Goal: Check status: Check status

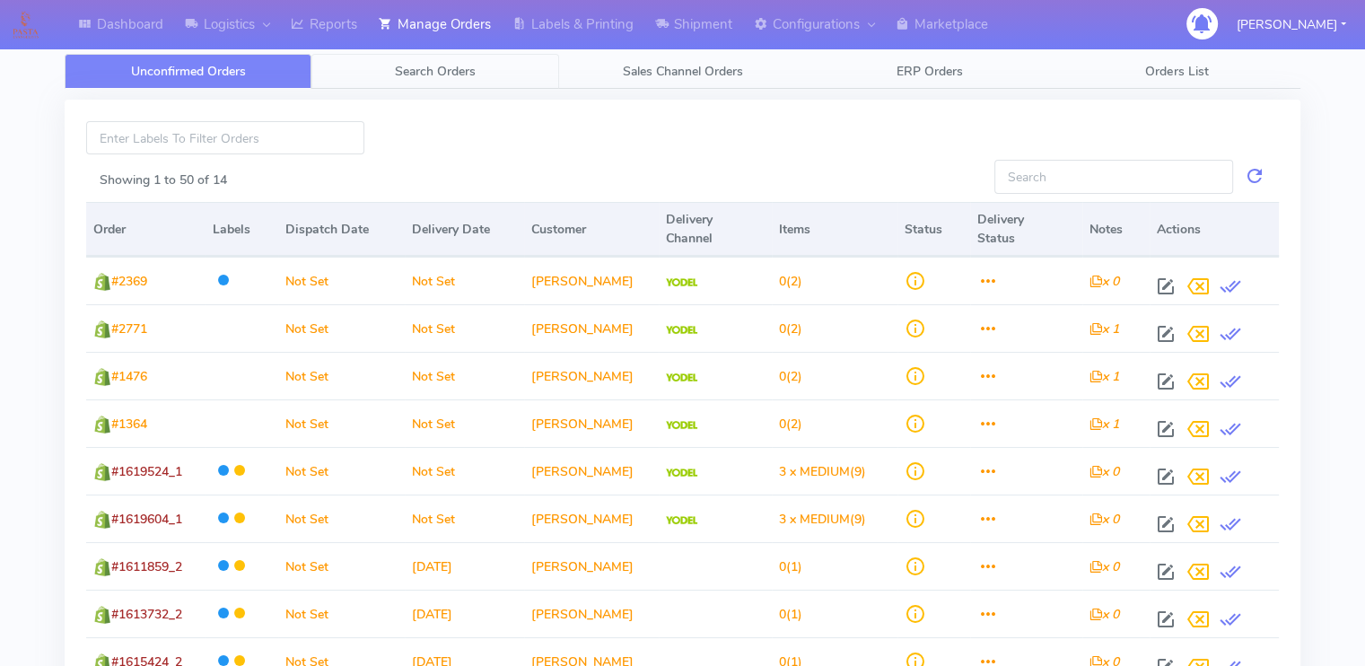
click at [413, 72] on span "Search Orders" at bounding box center [435, 71] width 81 height 17
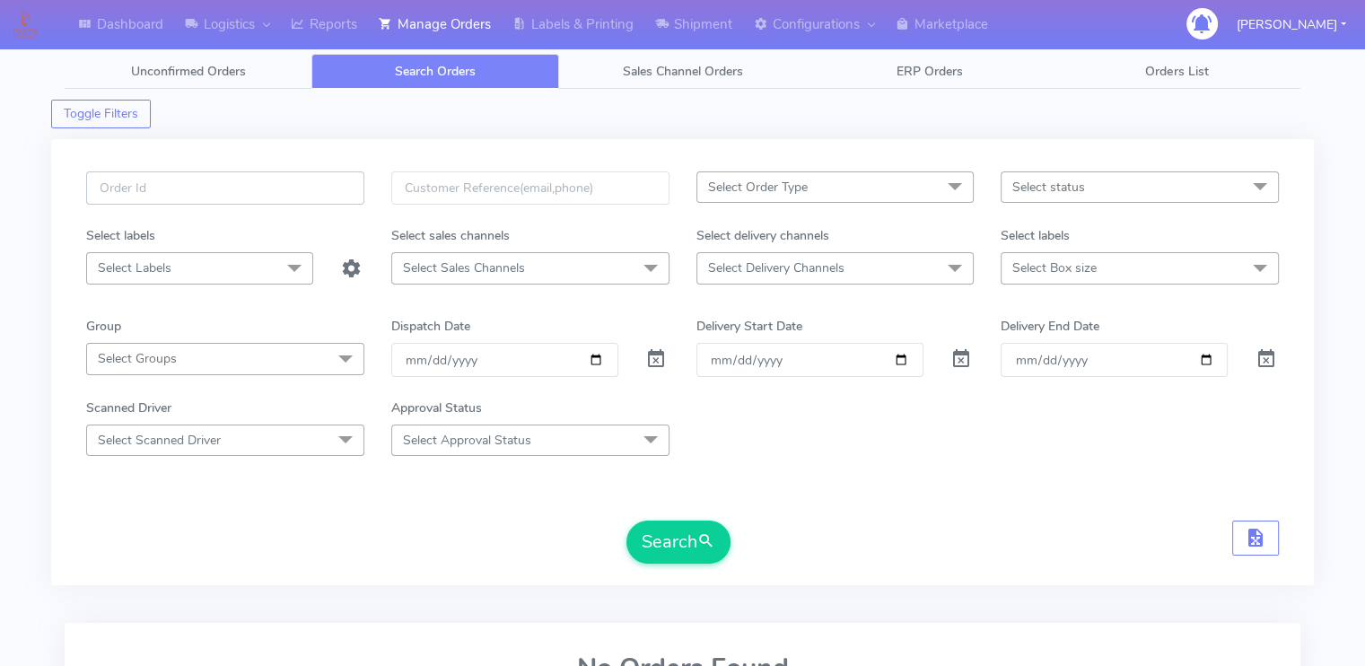
click at [264, 189] on input "text" at bounding box center [225, 187] width 278 height 33
paste input "1621744A"
type input "1621744A"
click at [599, 363] on input "[DATE]" at bounding box center [504, 359] width 227 height 33
type input "[DATE]"
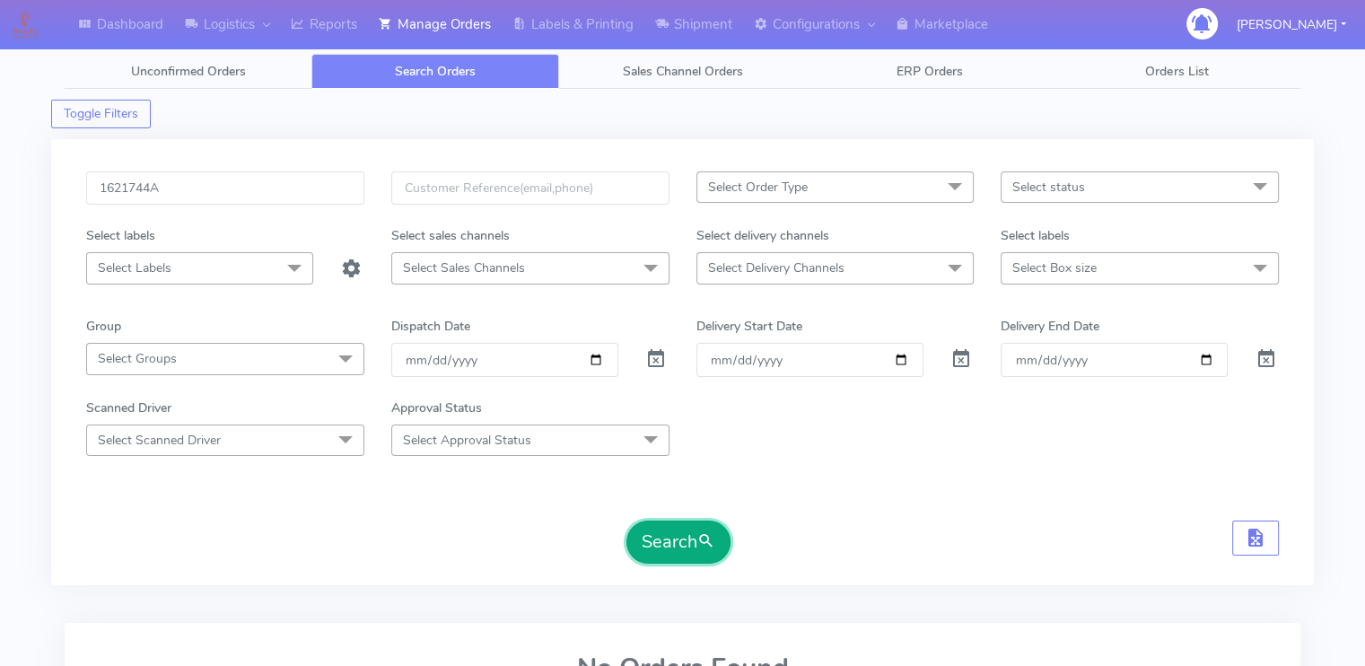
click at [669, 545] on button "Search" at bounding box center [678, 542] width 104 height 43
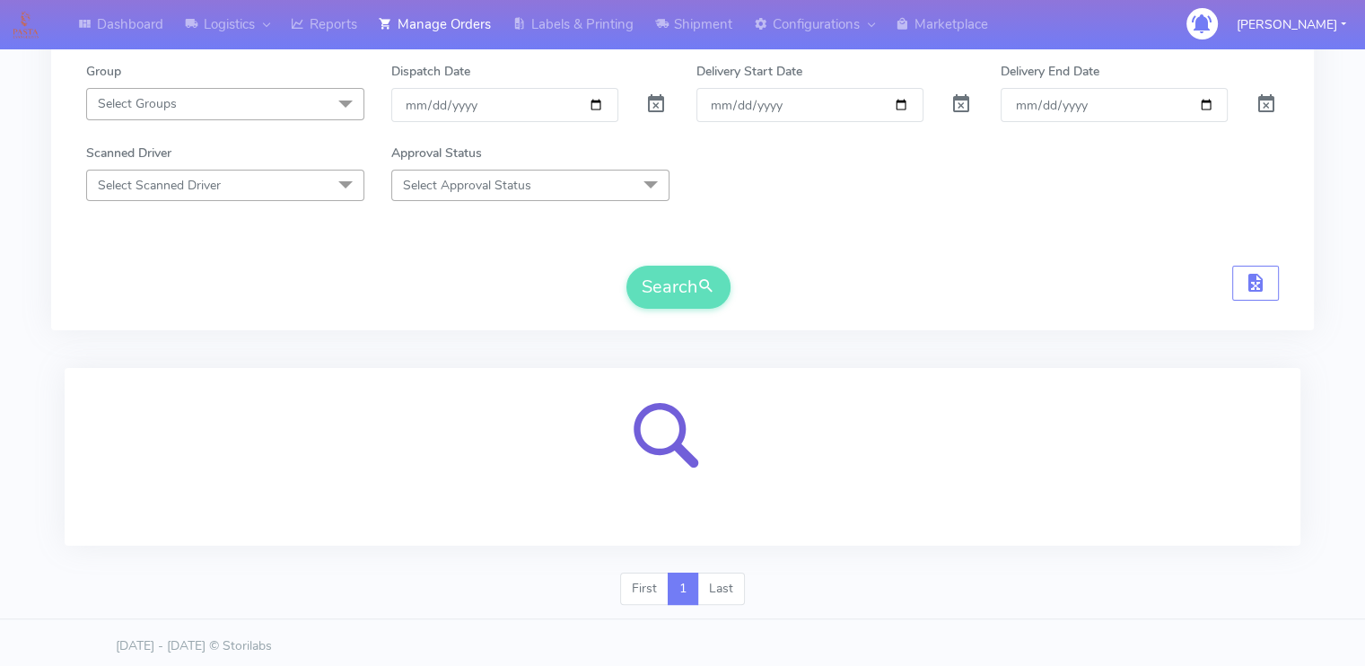
scroll to position [258, 0]
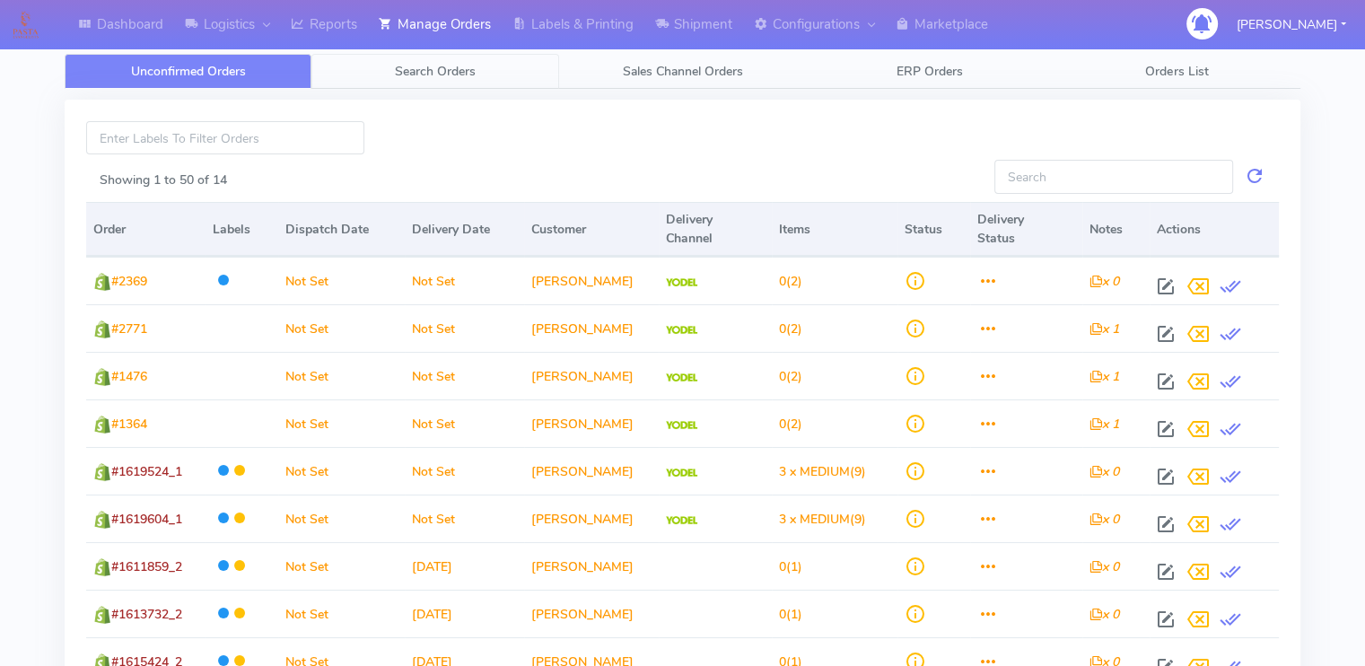
click at [415, 87] on link "Search Orders" at bounding box center [434, 71] width 247 height 35
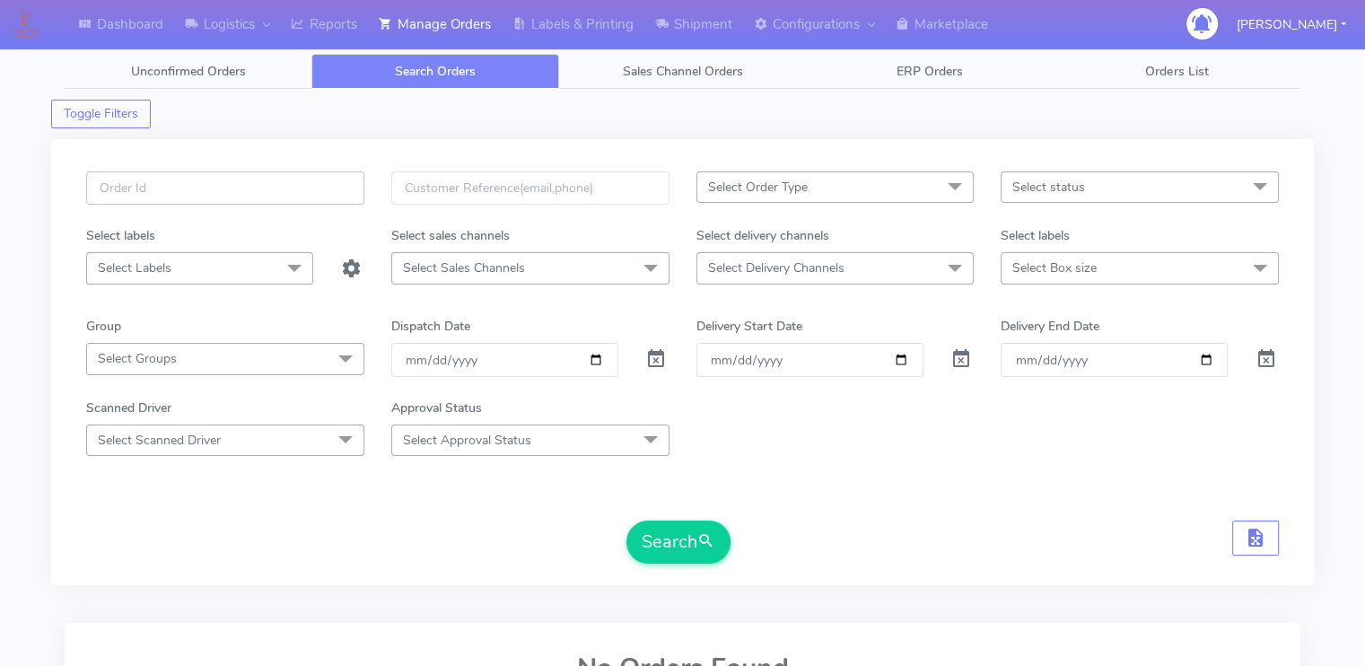
click at [223, 197] on input "text" at bounding box center [225, 187] width 278 height 33
paste input "1621744A"
type input "1621744A"
click at [653, 362] on span at bounding box center [656, 362] width 22 height 17
click at [960, 362] on span at bounding box center [961, 362] width 22 height 17
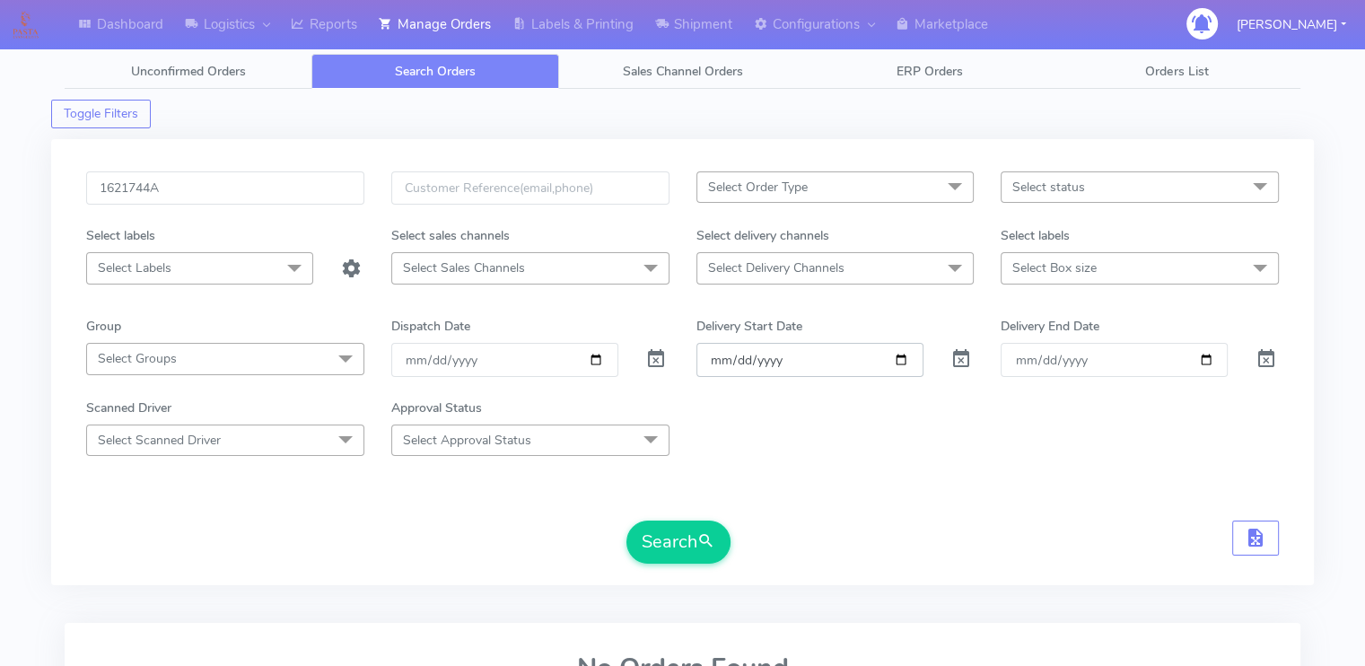
click at [901, 365] on input "Order" at bounding box center [809, 359] width 227 height 33
type input "2025-09-05"
click at [676, 535] on button "Search" at bounding box center [678, 542] width 104 height 43
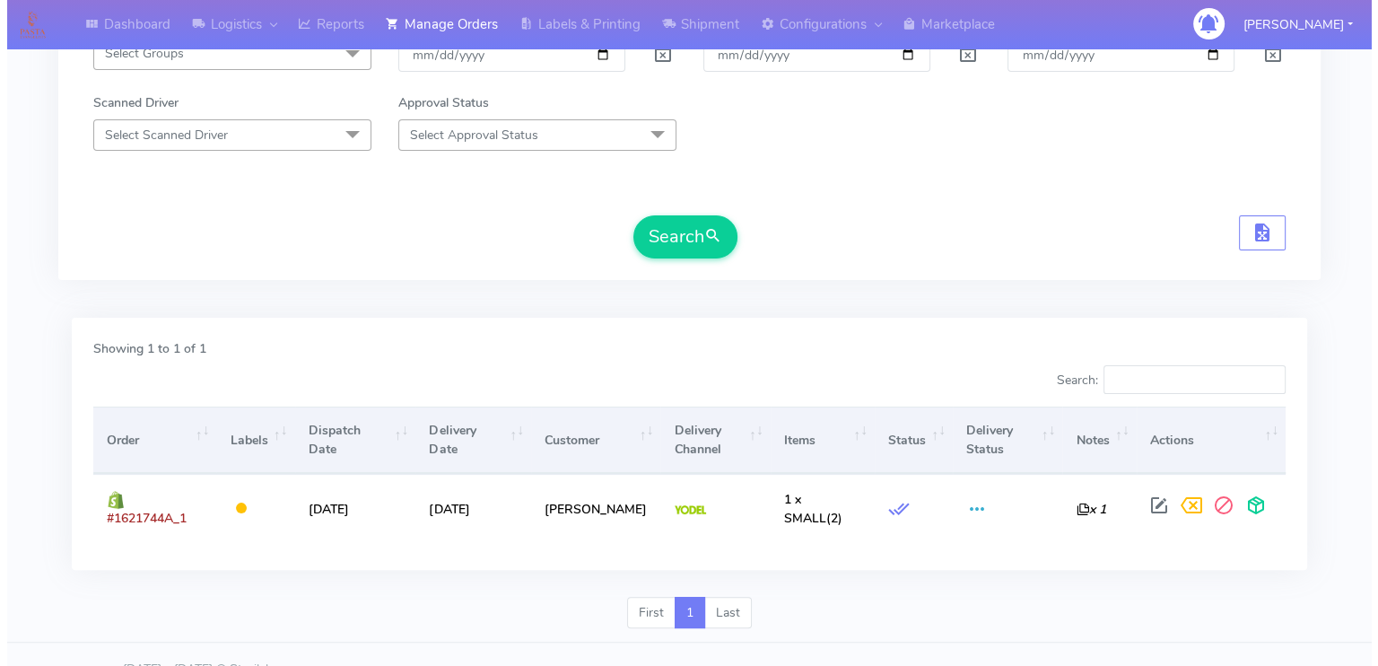
scroll to position [309, 0]
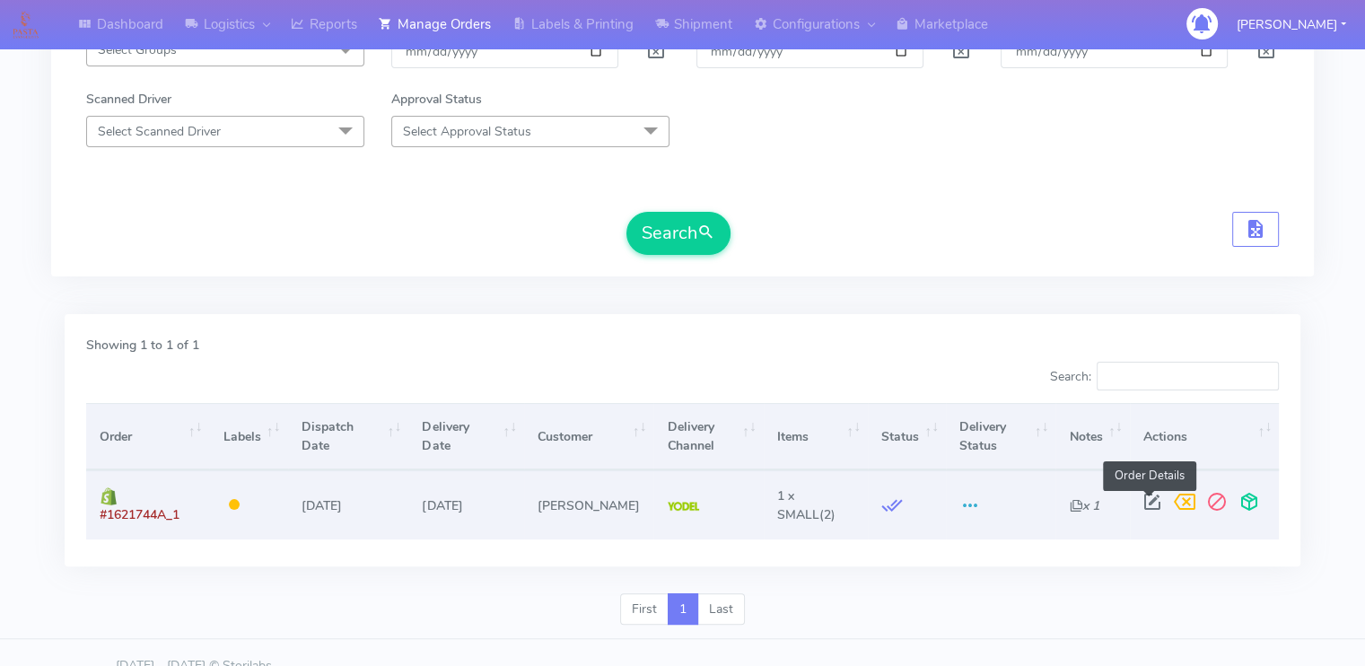
click at [1150, 503] on span at bounding box center [1152, 505] width 32 height 17
select select "5"
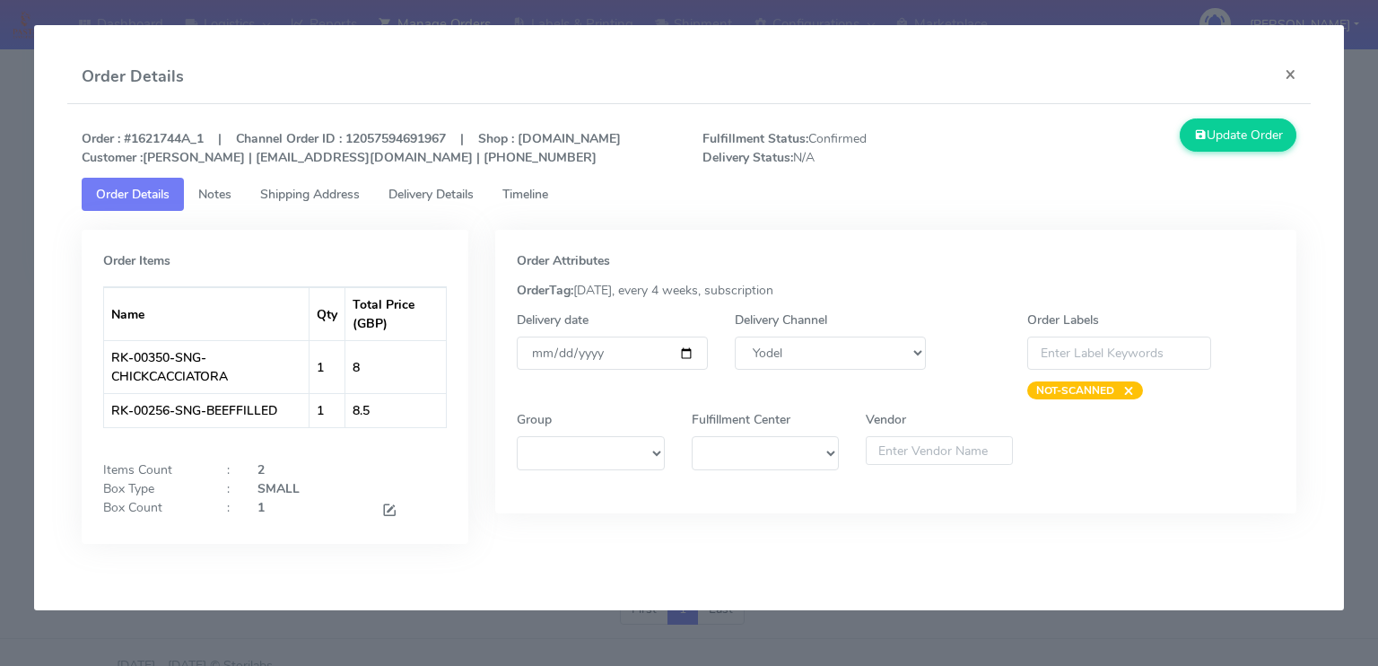
click at [346, 202] on link "Shipping Address" at bounding box center [310, 194] width 128 height 33
